Goal: Check status: Check status

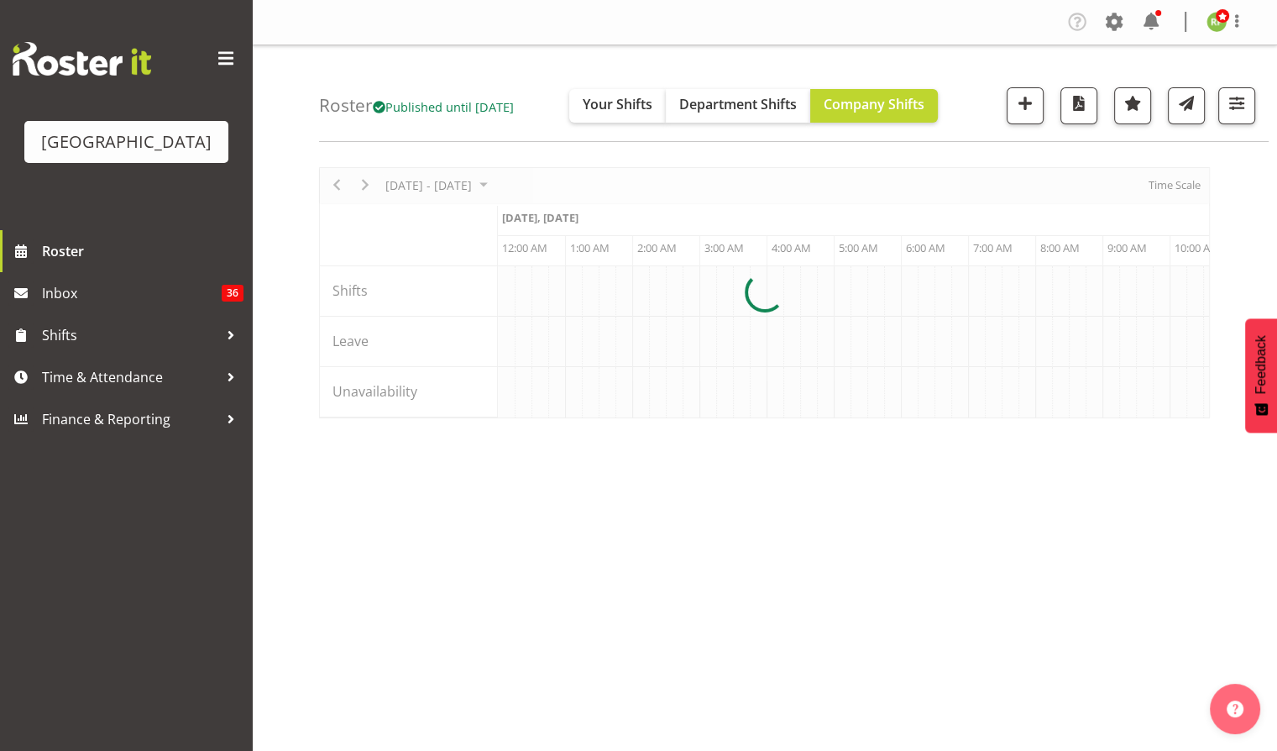
click at [333, 182] on div at bounding box center [764, 292] width 891 height 251
click at [336, 187] on div at bounding box center [764, 292] width 891 height 251
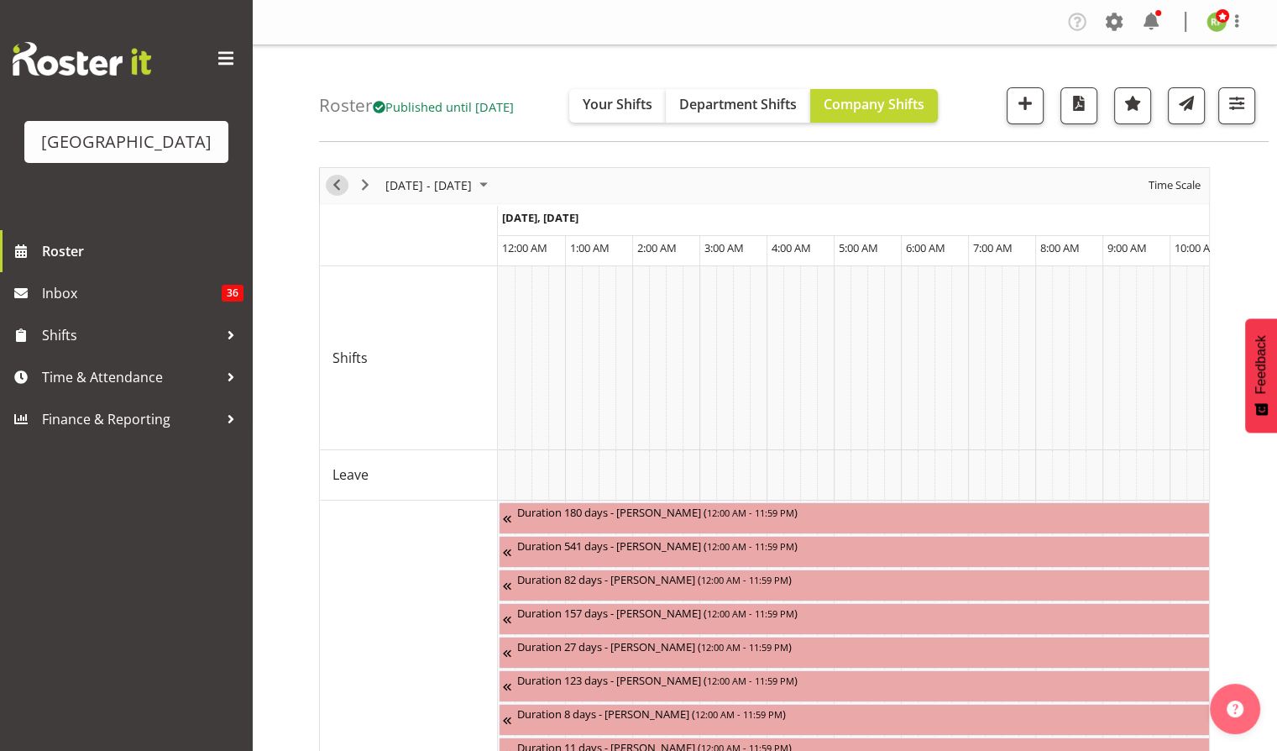
click at [336, 187] on span "Previous" at bounding box center [337, 185] width 20 height 21
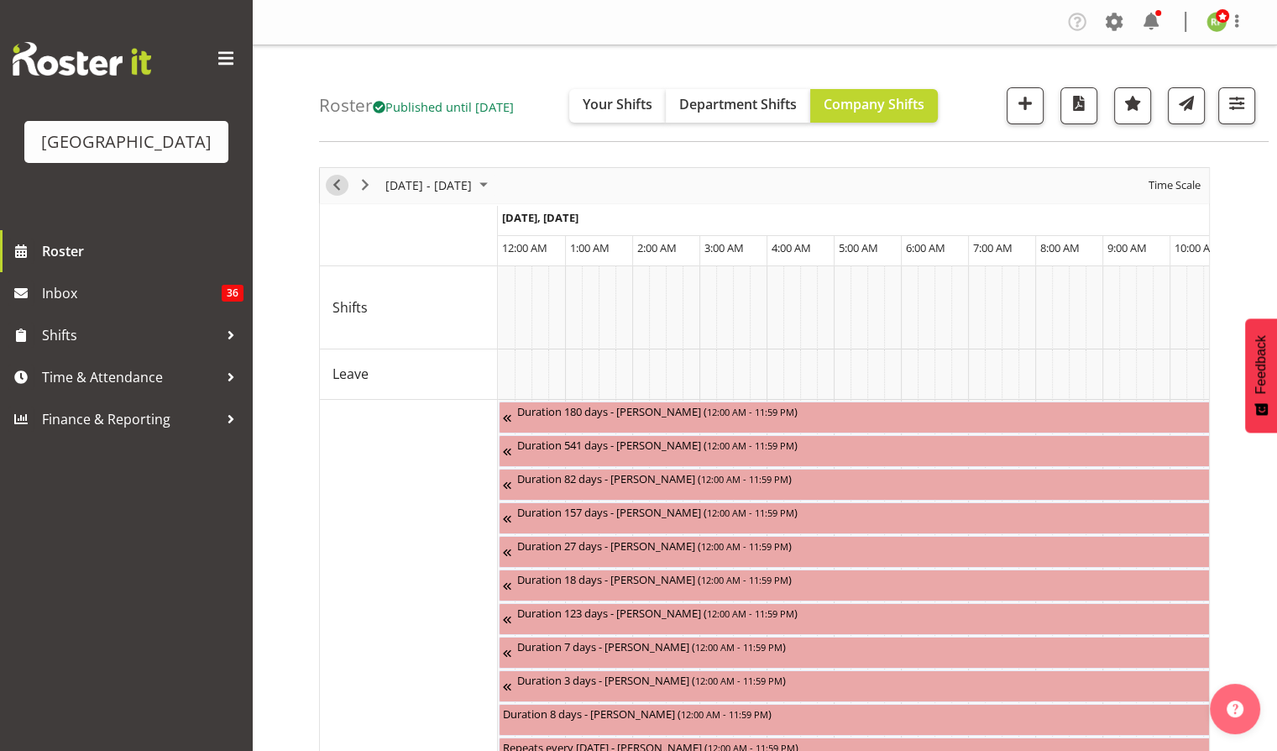
click at [333, 186] on span "Previous" at bounding box center [337, 185] width 20 height 21
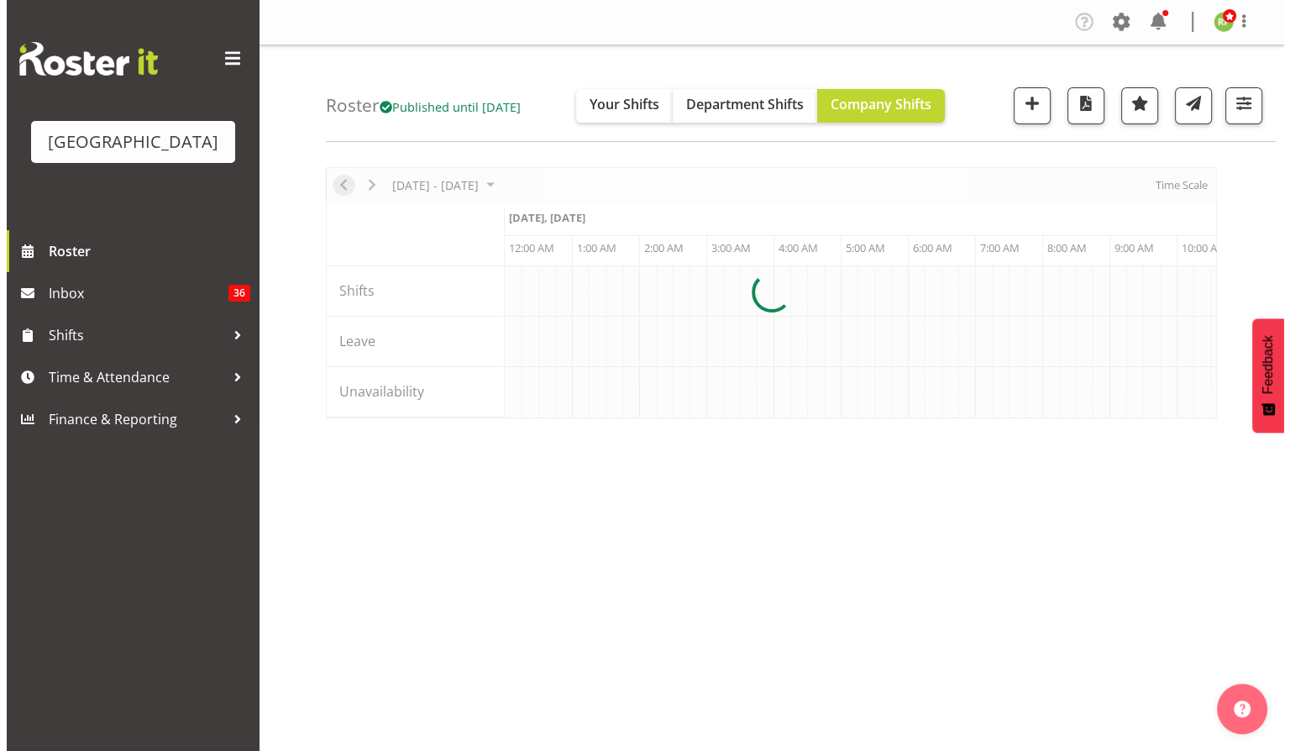
scroll to position [0, 4838]
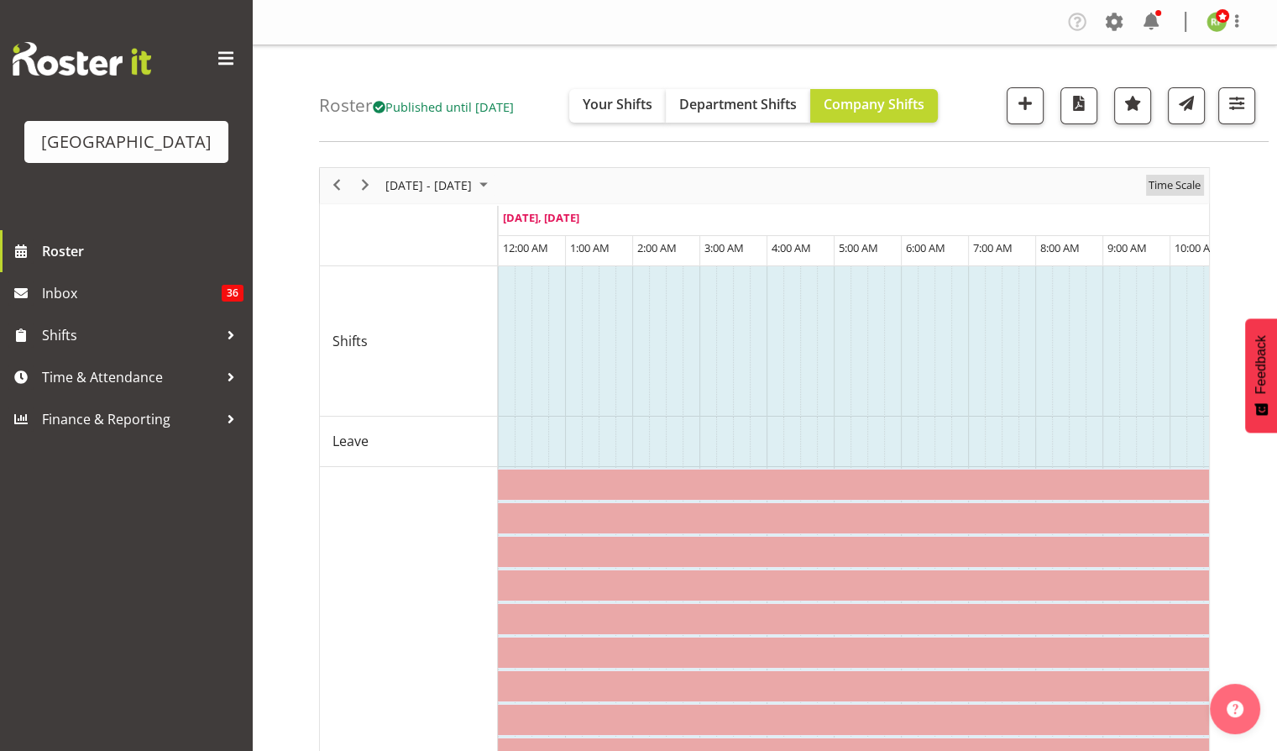
click at [1164, 189] on span "Time Scale" at bounding box center [1174, 185] width 55 height 21
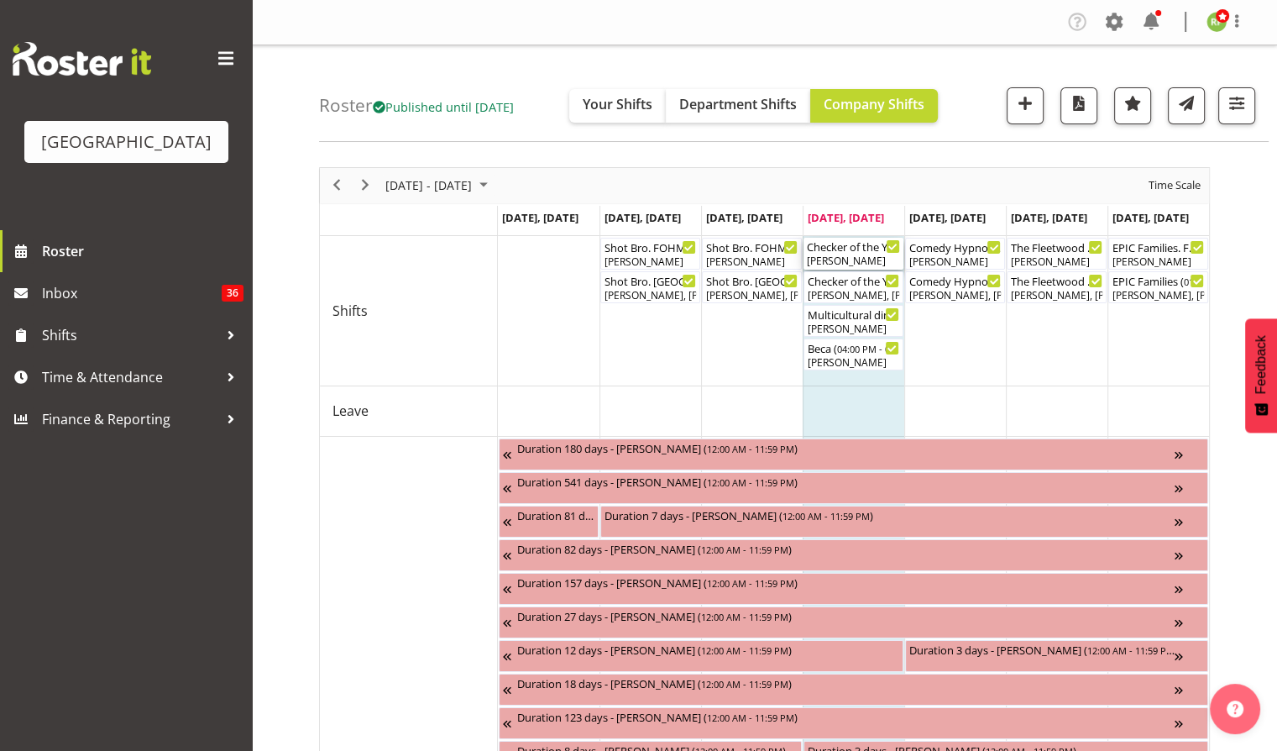
click at [840, 255] on div "[PERSON_NAME]" at bounding box center [853, 261] width 93 height 15
click at [0, 0] on div at bounding box center [0, 0] width 0 height 0
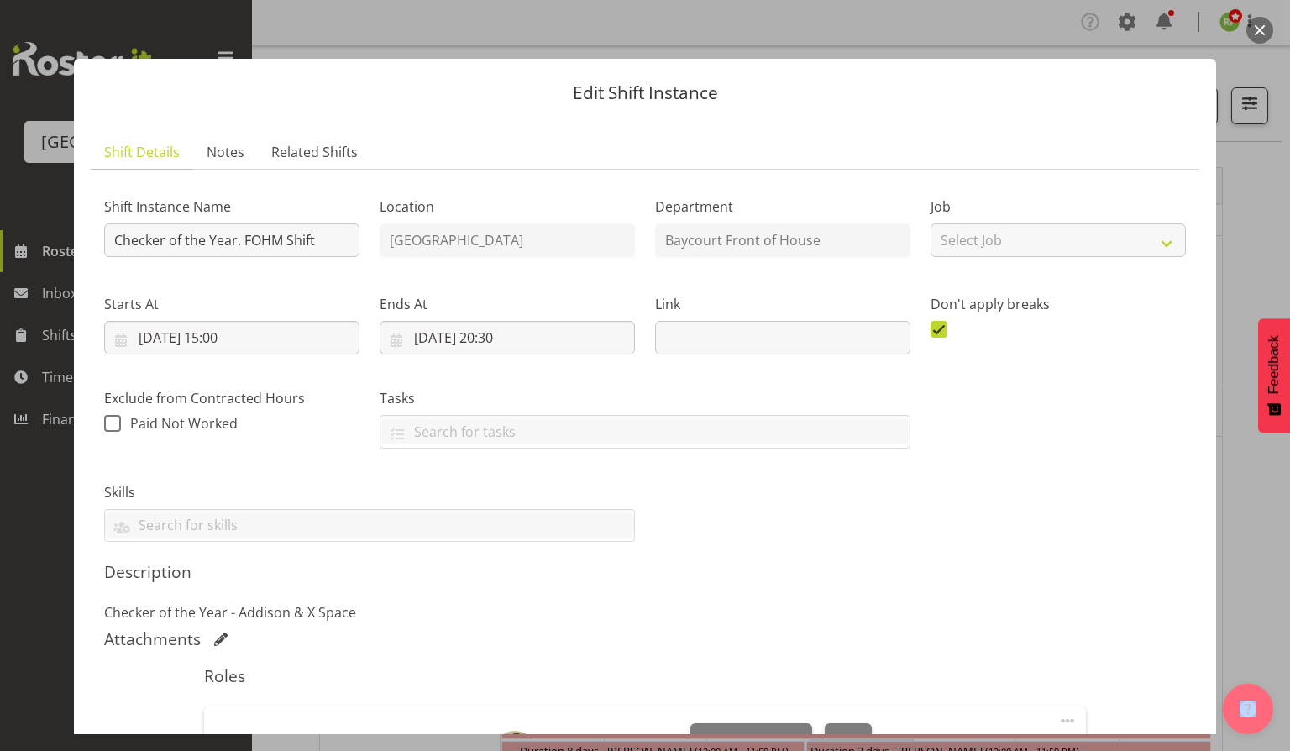
click at [1250, 24] on button "button" at bounding box center [1259, 30] width 27 height 27
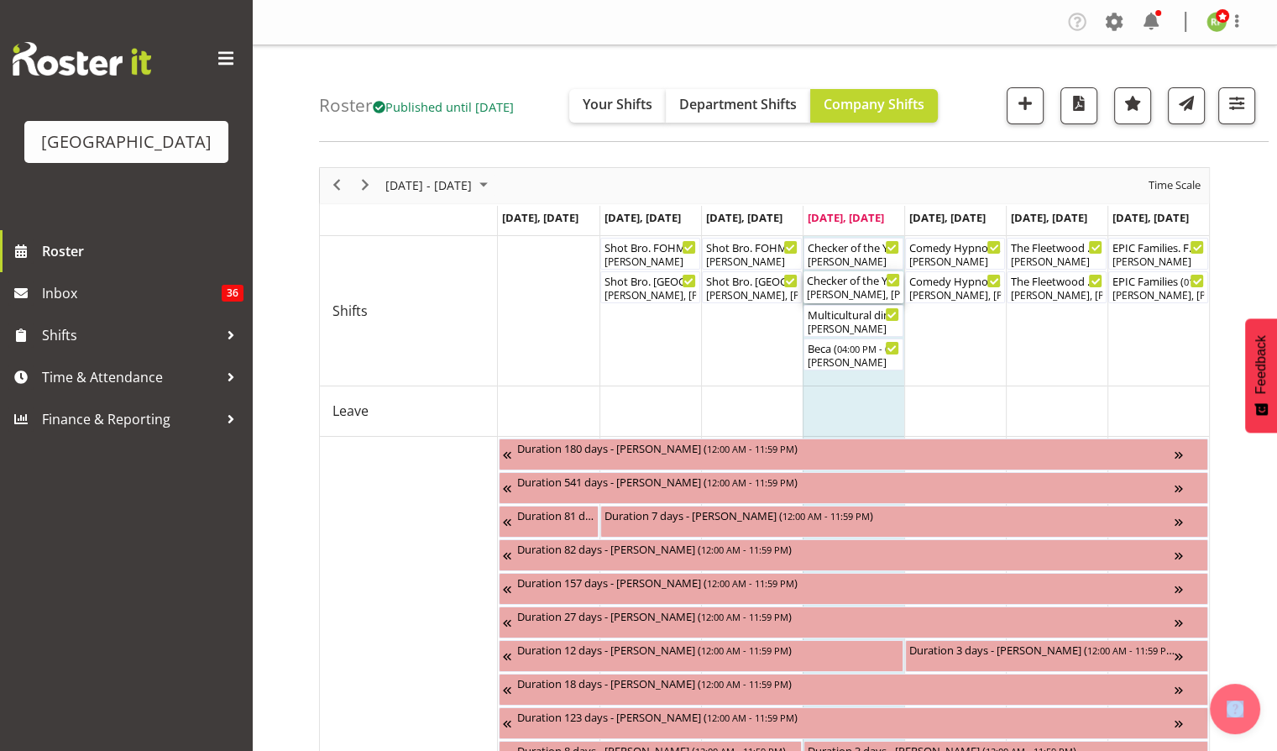
click at [863, 292] on div "[PERSON_NAME], [PERSON_NAME], [PERSON_NAME], [PERSON_NAME]" at bounding box center [853, 294] width 93 height 15
click at [0, 0] on div at bounding box center [0, 0] width 0 height 0
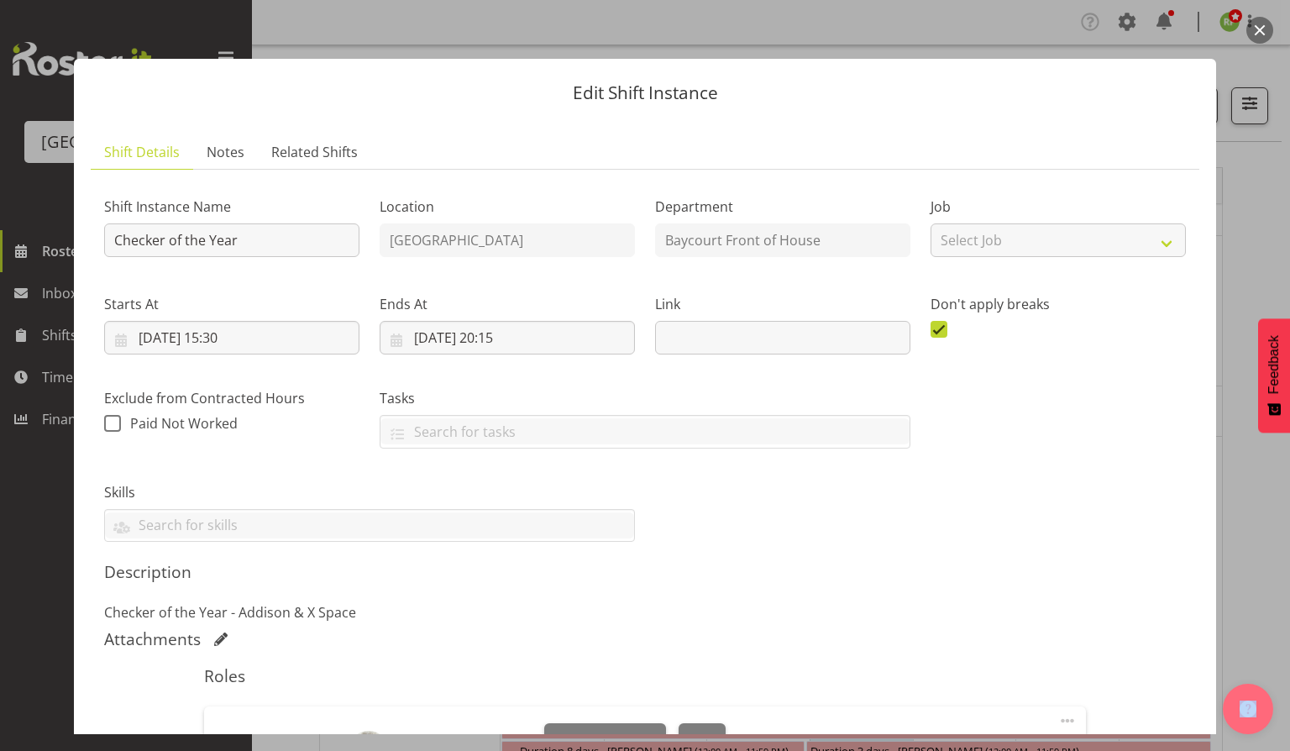
click at [1262, 29] on button "button" at bounding box center [1259, 30] width 27 height 27
